Goal: Navigation & Orientation: Find specific page/section

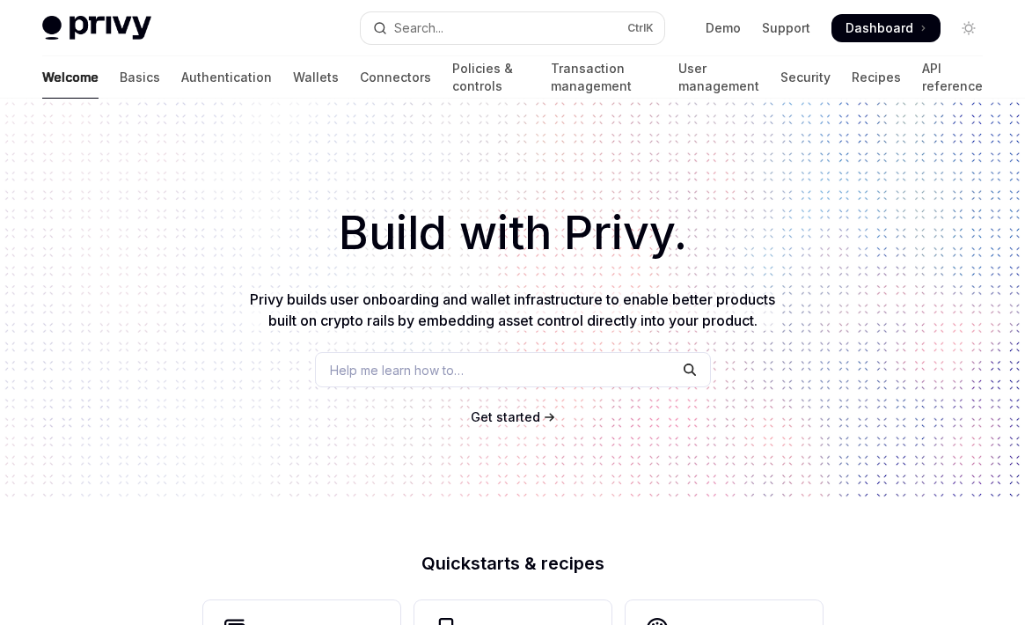
scroll to position [774, 0]
